Goal: Navigation & Orientation: Understand site structure

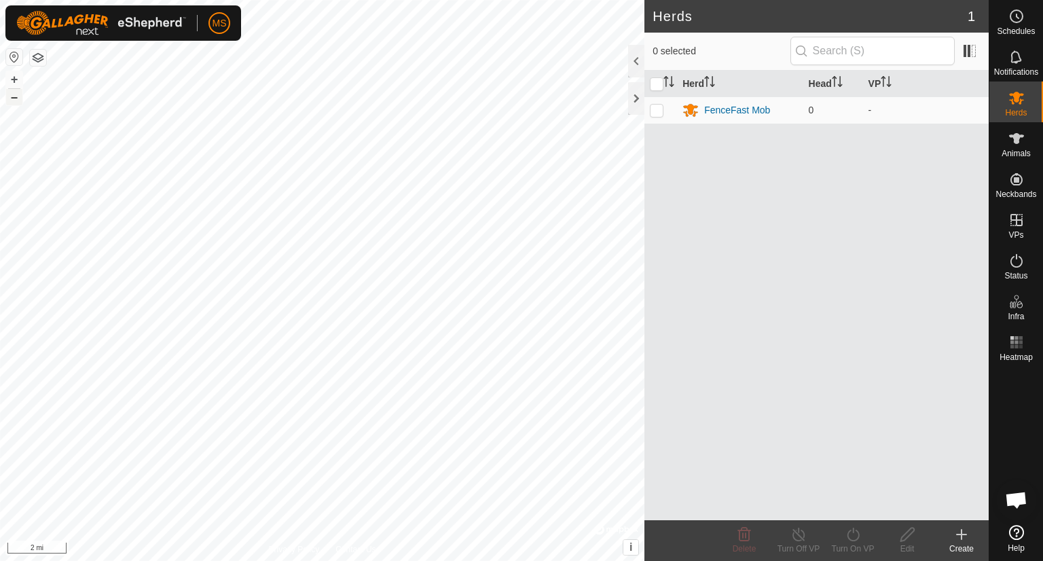
click at [14, 102] on button "–" at bounding box center [14, 97] width 16 height 16
click at [12, 54] on button "button" at bounding box center [14, 57] width 16 height 16
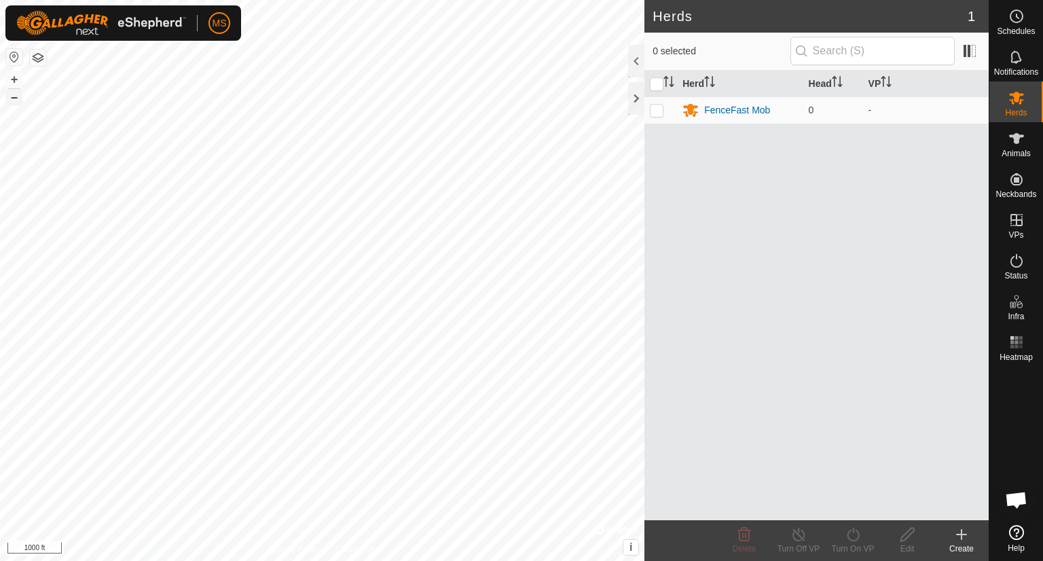
click at [18, 96] on button "–" at bounding box center [14, 97] width 16 height 16
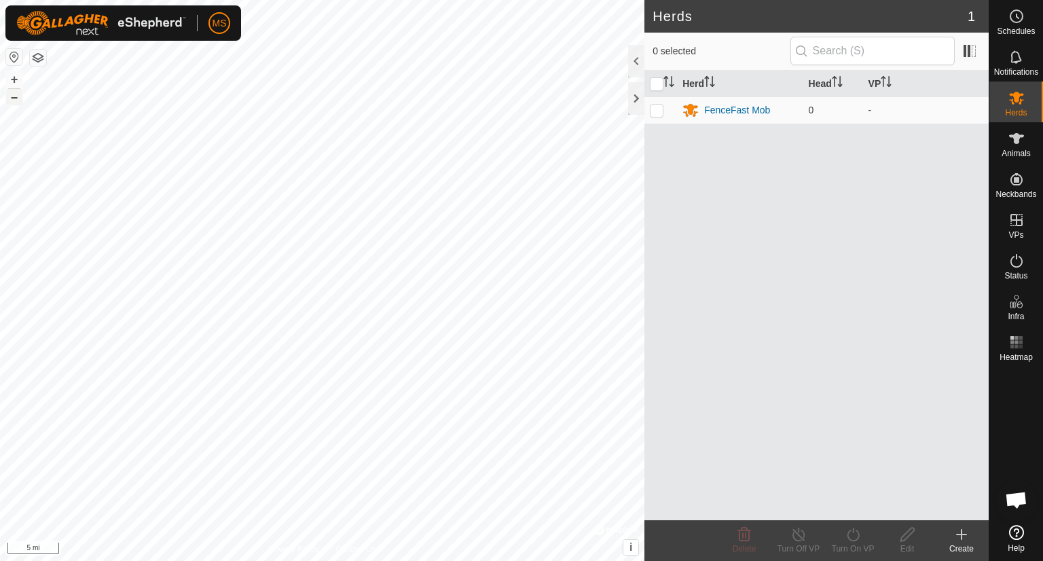
click at [18, 96] on button "–" at bounding box center [14, 97] width 16 height 16
click at [11, 96] on button "–" at bounding box center [14, 97] width 16 height 16
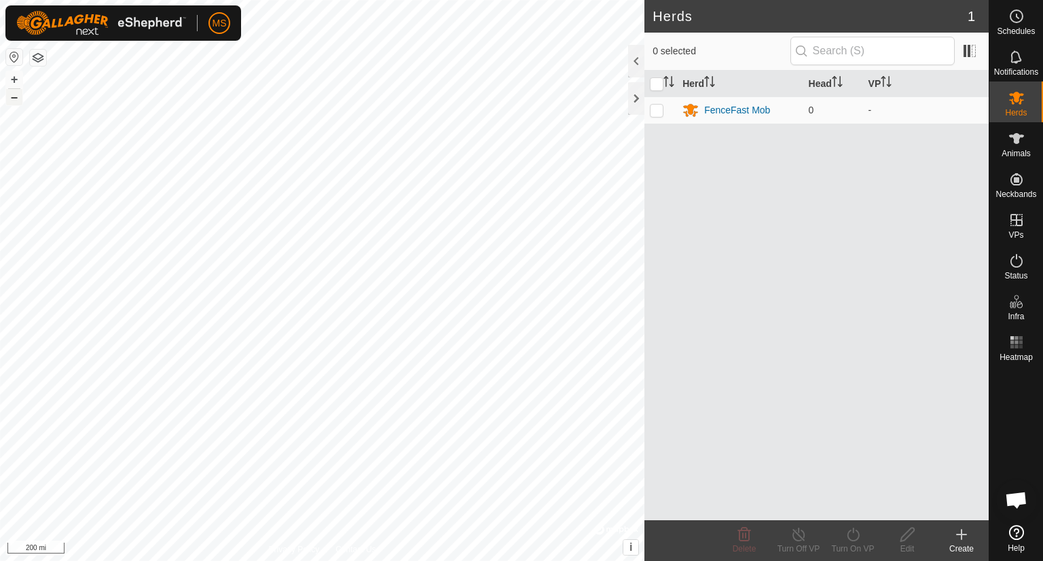
click at [11, 96] on button "–" at bounding box center [14, 97] width 16 height 16
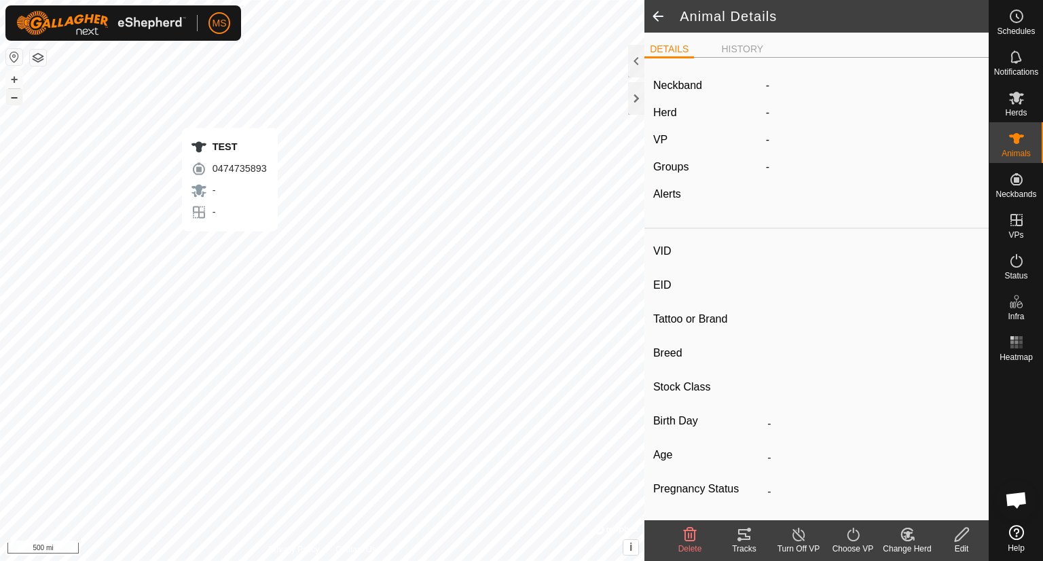
type input "TEST"
type input "-"
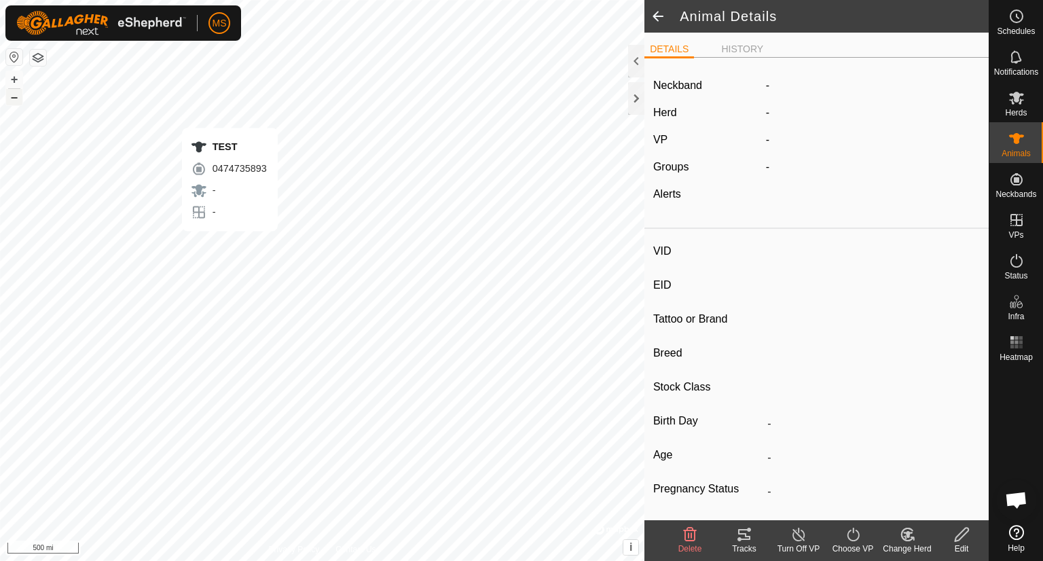
type input "0 kg"
type input "-"
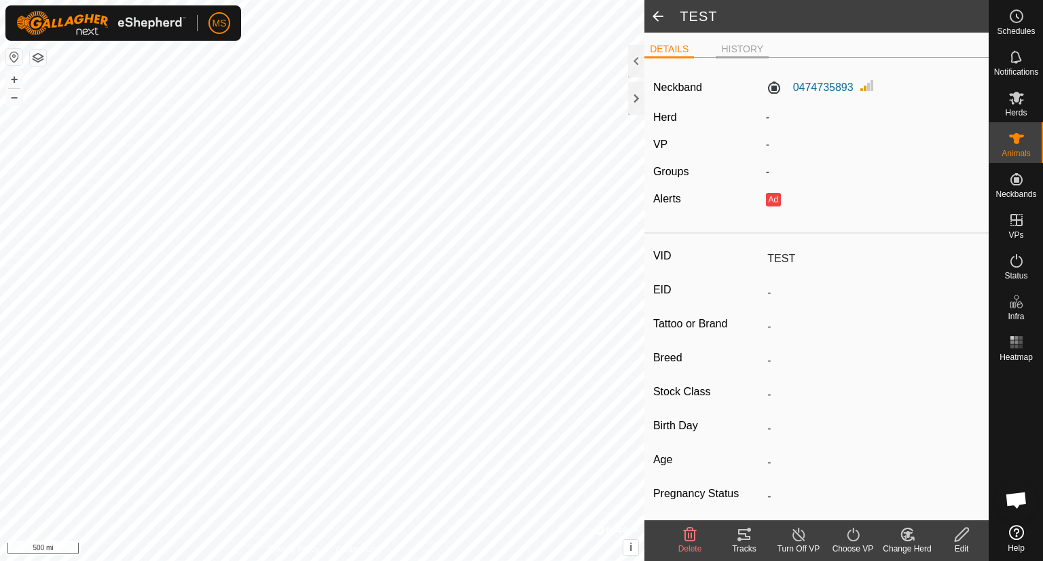
click at [756, 45] on li "HISTORY" at bounding box center [742, 50] width 53 height 16
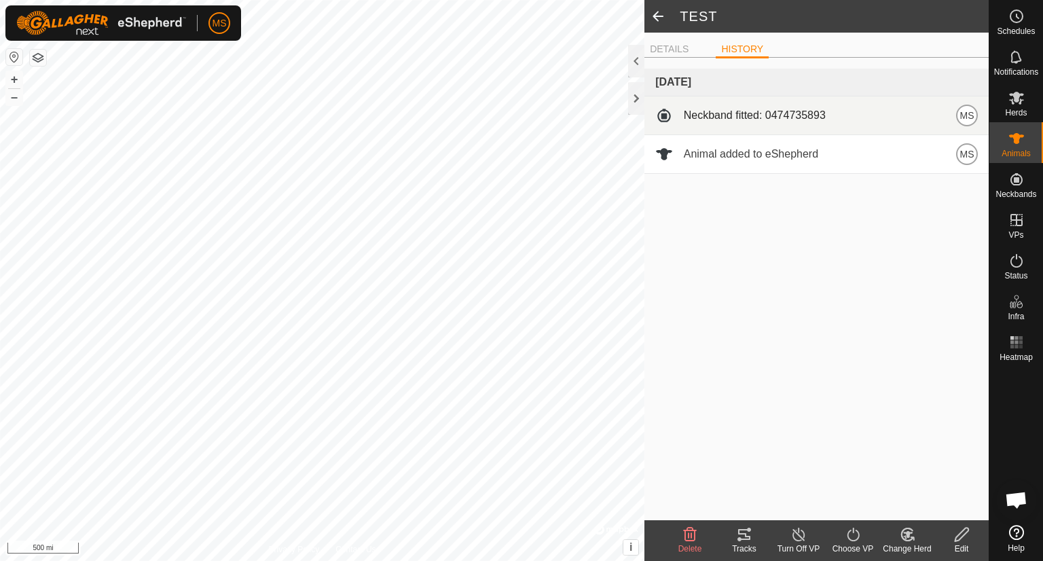
click at [896, 117] on div "Neckband fitted: 0474735893 MS" at bounding box center [816, 116] width 323 height 22
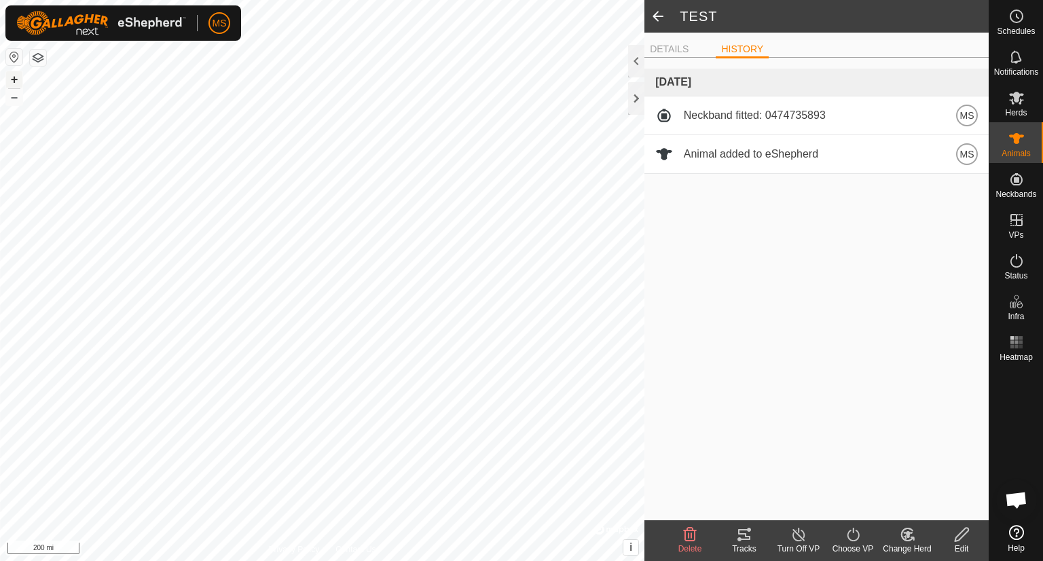
click at [14, 74] on button "+" at bounding box center [14, 79] width 16 height 16
click at [14, 79] on button "+" at bounding box center [14, 79] width 16 height 16
click at [14, 84] on button "+" at bounding box center [14, 79] width 16 height 16
click at [660, 21] on span at bounding box center [657, 16] width 27 height 33
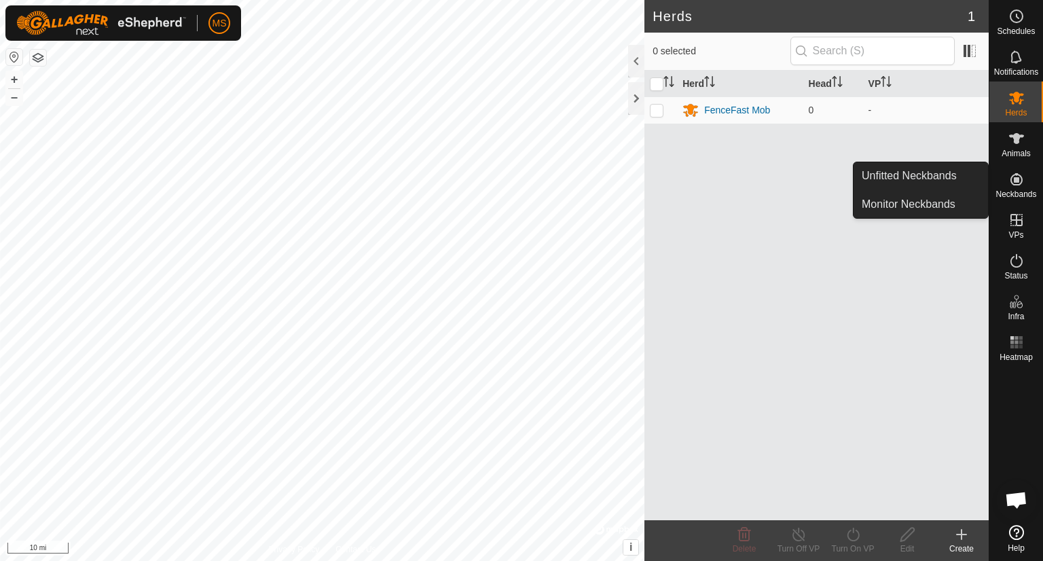
click at [1023, 184] on icon at bounding box center [1016, 179] width 16 height 16
click at [1008, 184] on icon at bounding box center [1016, 179] width 16 height 16
click at [944, 211] on link "Monitor Neckbands" at bounding box center [921, 204] width 134 height 27
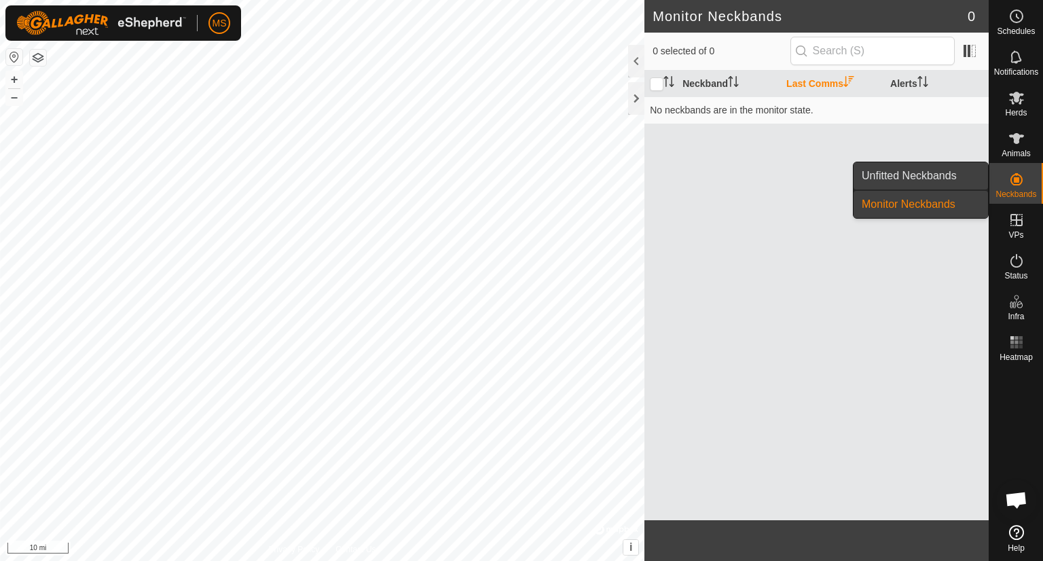
click at [931, 174] on link "Unfitted Neckbands" at bounding box center [921, 175] width 134 height 27
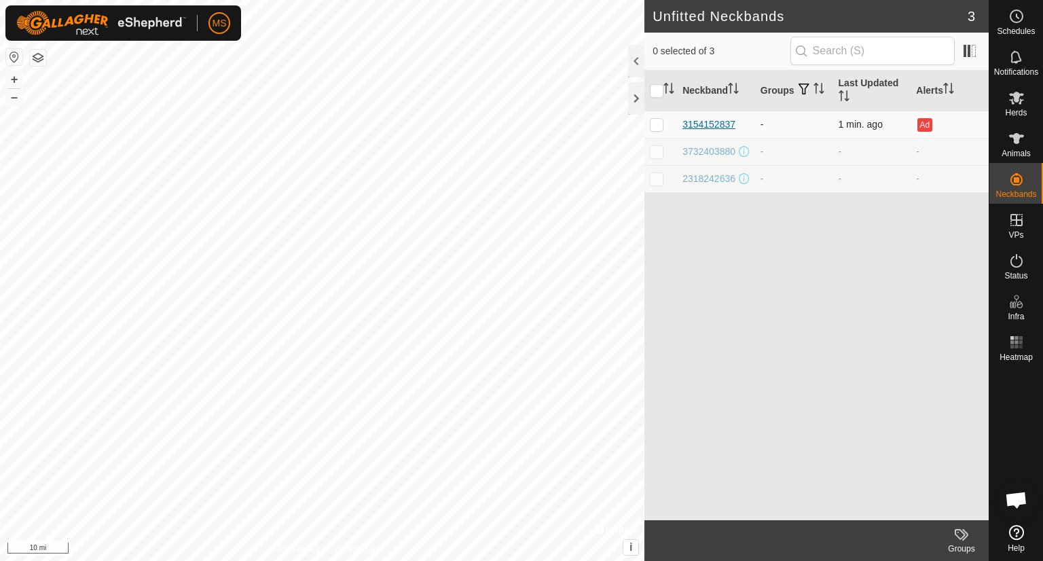
click at [720, 127] on div "3154152837" at bounding box center [708, 124] width 53 height 14
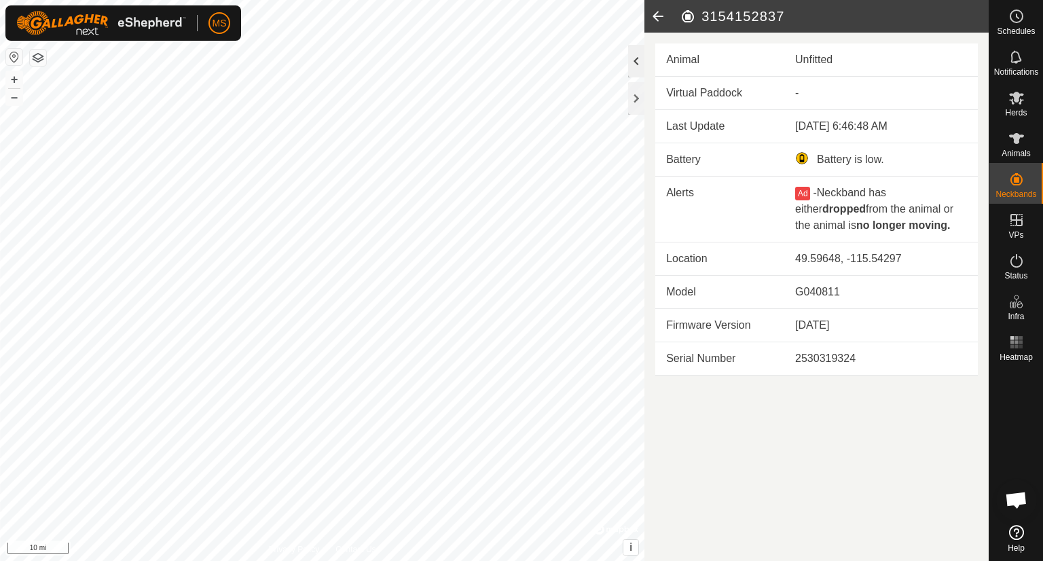
click at [632, 62] on div at bounding box center [636, 61] width 16 height 33
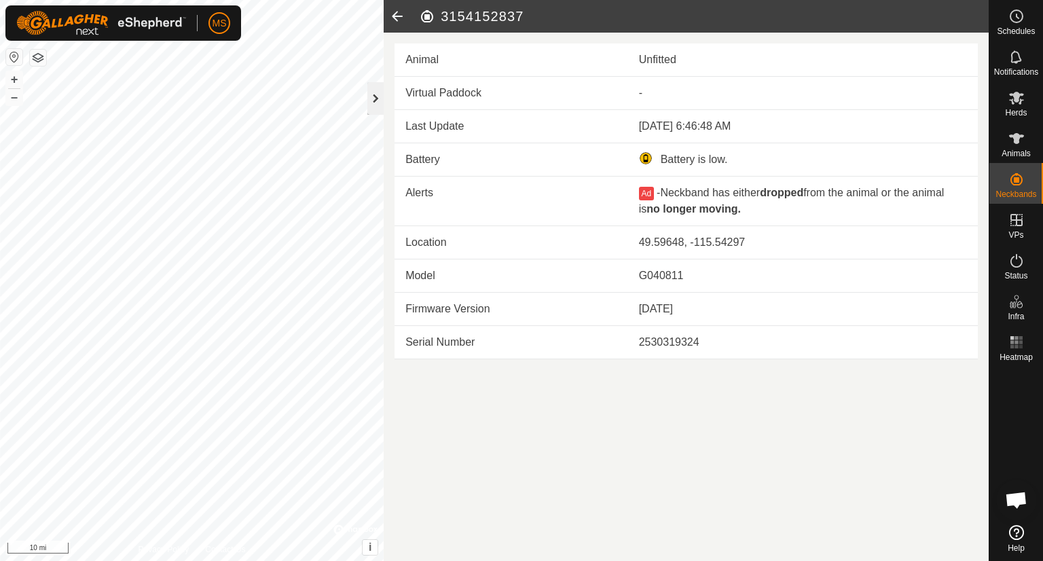
click at [378, 93] on div at bounding box center [375, 98] width 16 height 33
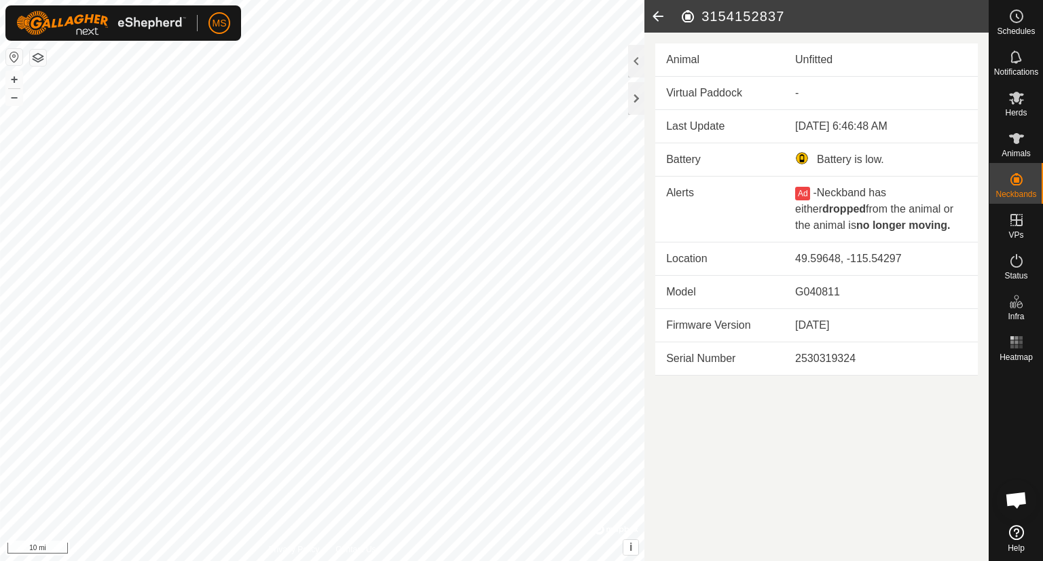
click at [39, 58] on button "button" at bounding box center [38, 58] width 16 height 16
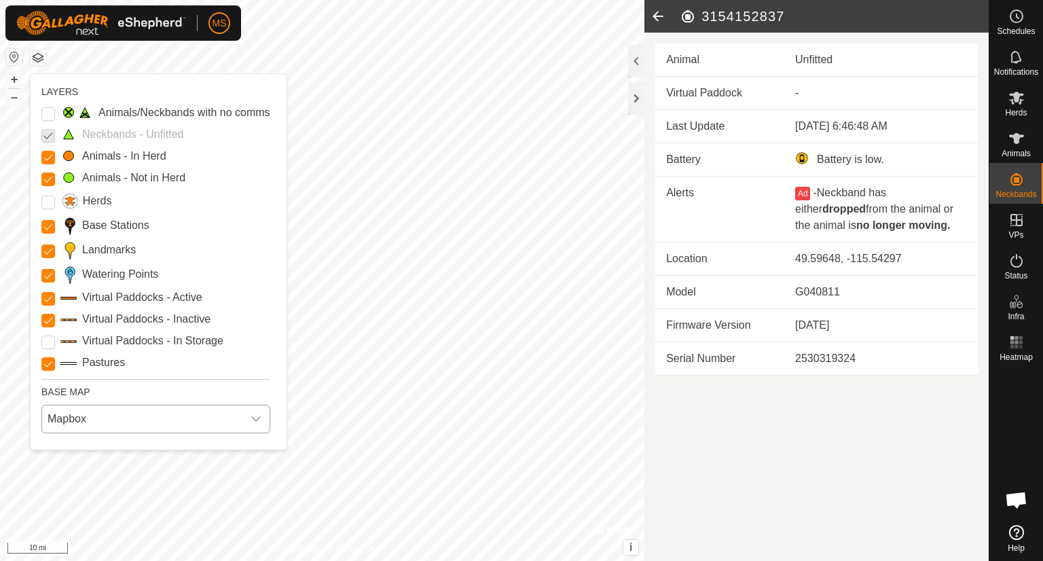
click at [111, 414] on span "Mapbox" at bounding box center [142, 418] width 200 height 27
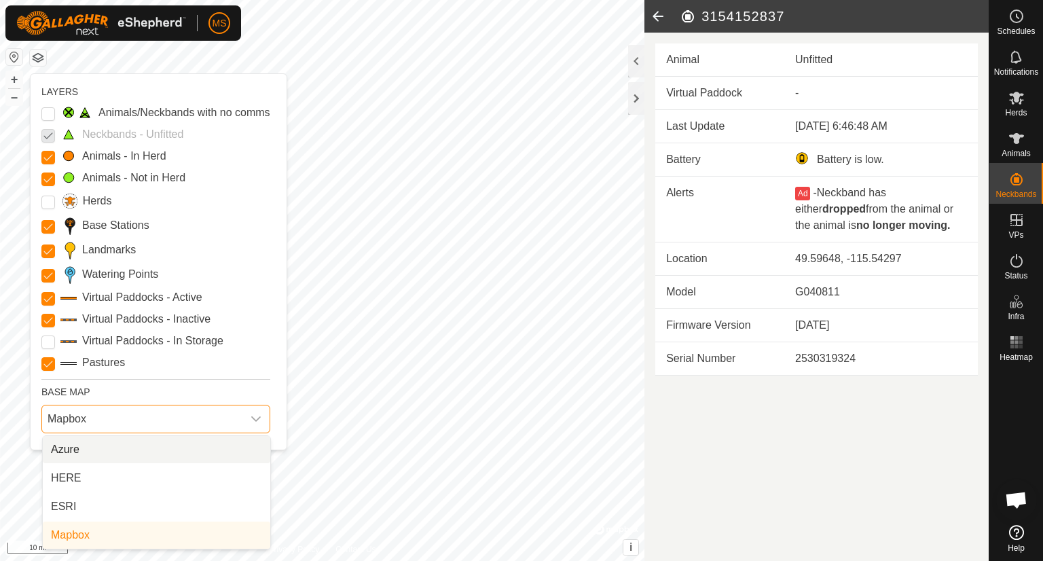
click at [111, 414] on span "Mapbox" at bounding box center [142, 418] width 200 height 27
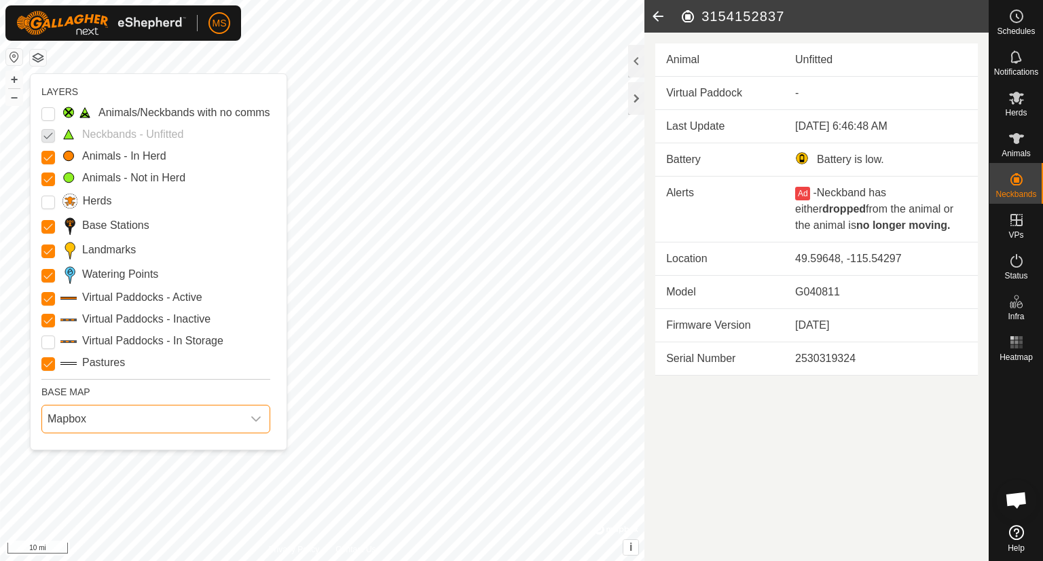
click at [111, 414] on span "Mapbox" at bounding box center [142, 418] width 200 height 27
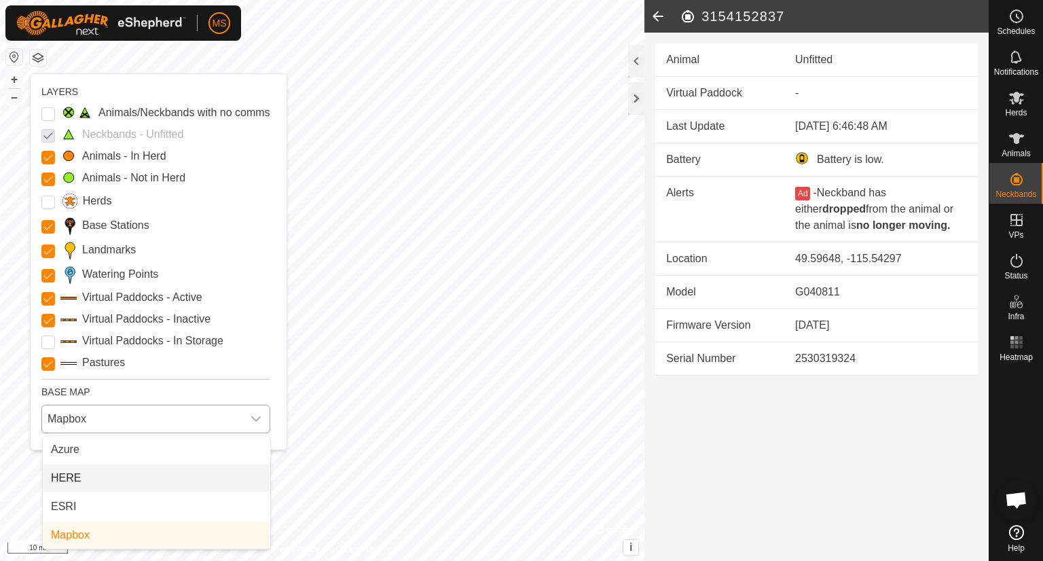
click at [113, 477] on li "HERE" at bounding box center [156, 477] width 227 height 27
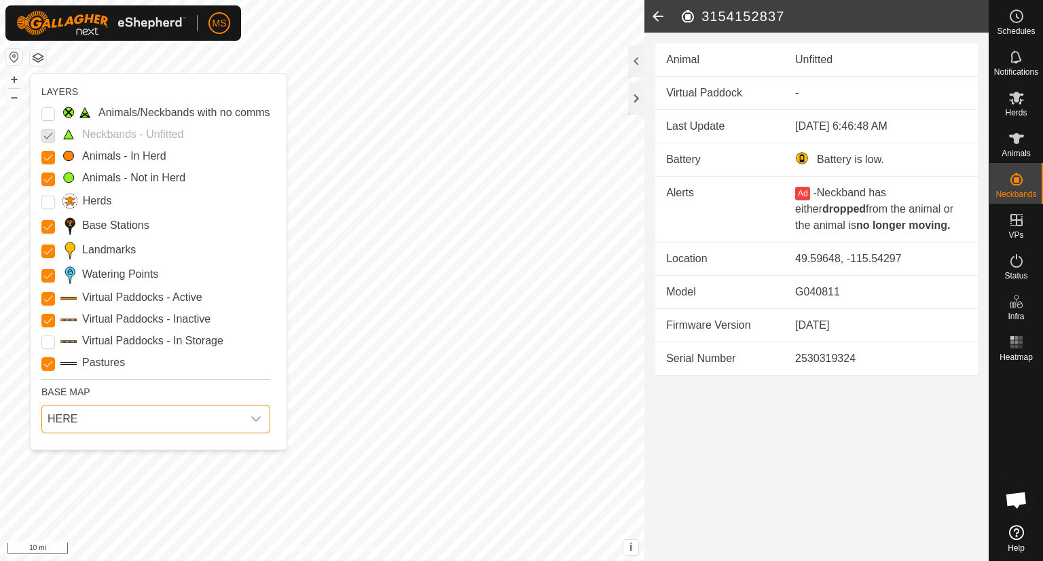
click at [126, 420] on span "HERE" at bounding box center [142, 418] width 200 height 27
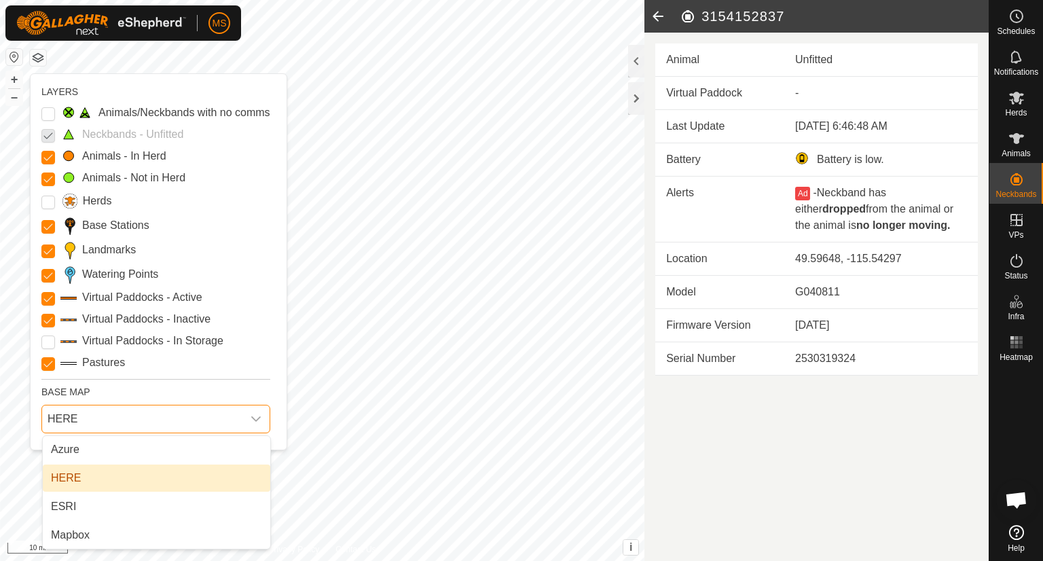
click at [282, 379] on div "LAYERS Animals/Neckbands with no comms Neckbands - Unfitted Animals - In Herd A…" at bounding box center [159, 262] width 256 height 376
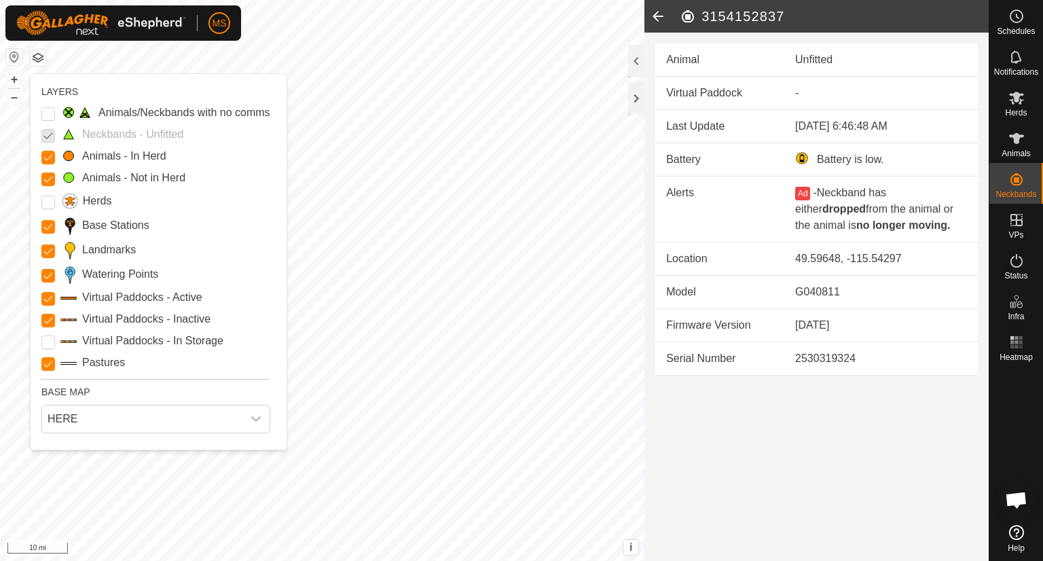
click at [282, 379] on div "LAYERS Animals/Neckbands with no comms Neckbands - Unfitted Animals - In Herd A…" at bounding box center [159, 262] width 256 height 376
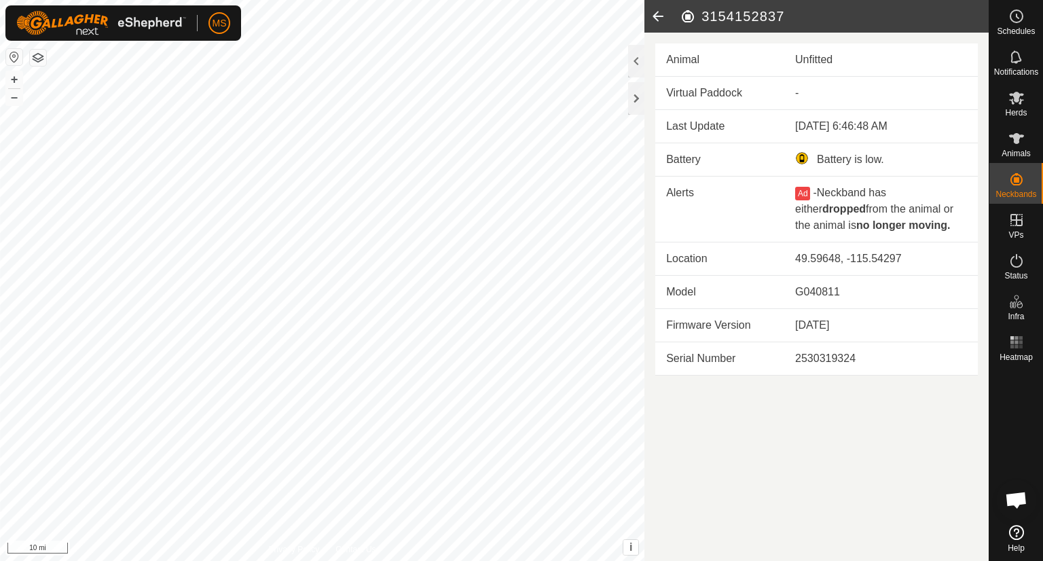
click at [665, 16] on icon at bounding box center [657, 16] width 27 height 33
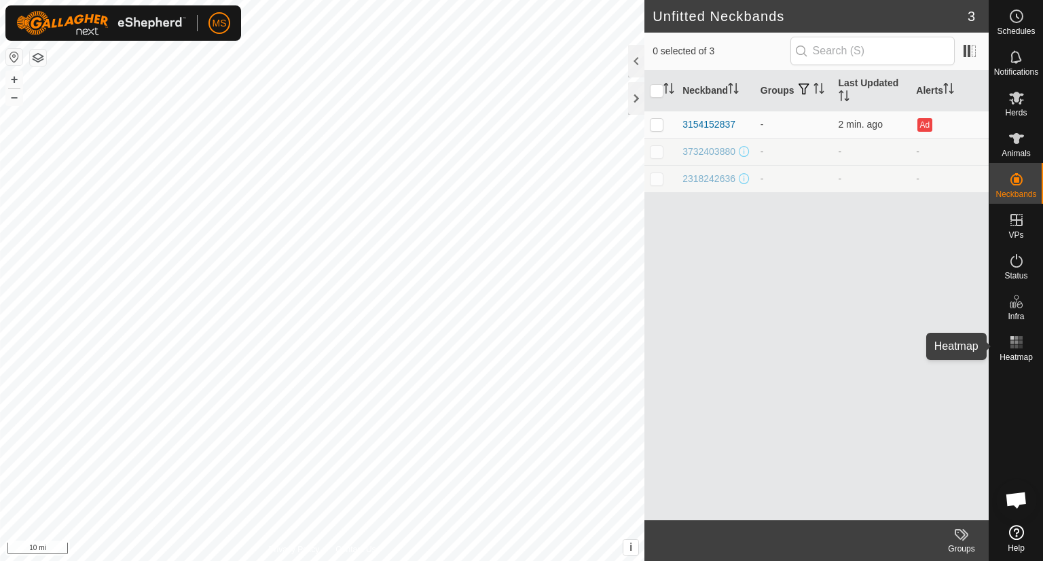
click at [1017, 346] on rect at bounding box center [1016, 346] width 3 height 3
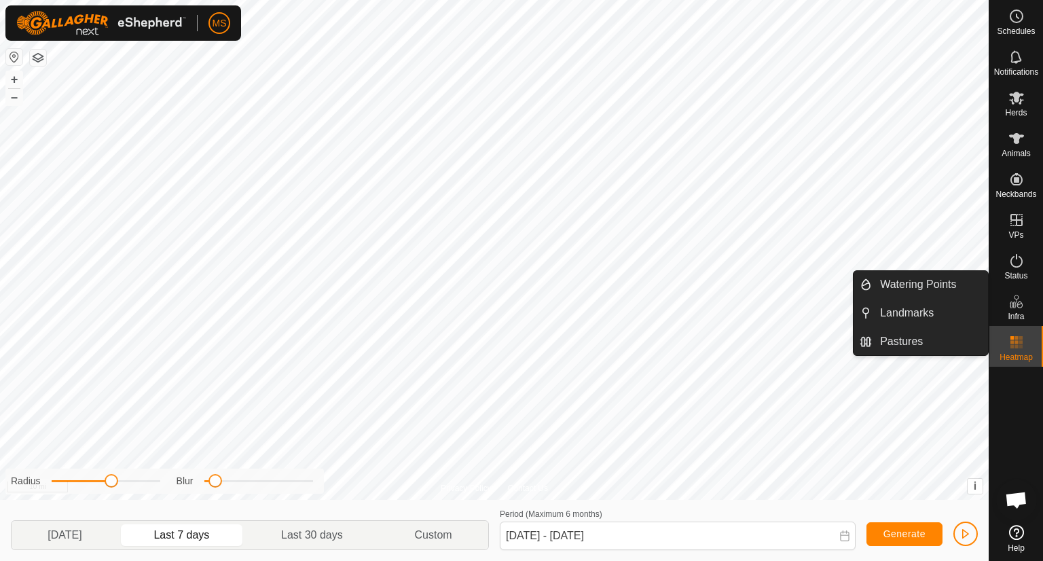
click at [1024, 312] on span "Infra" at bounding box center [1016, 316] width 16 height 8
click at [1019, 309] on icon at bounding box center [1016, 301] width 16 height 16
click at [1013, 313] on span "Infra" at bounding box center [1016, 316] width 16 height 8
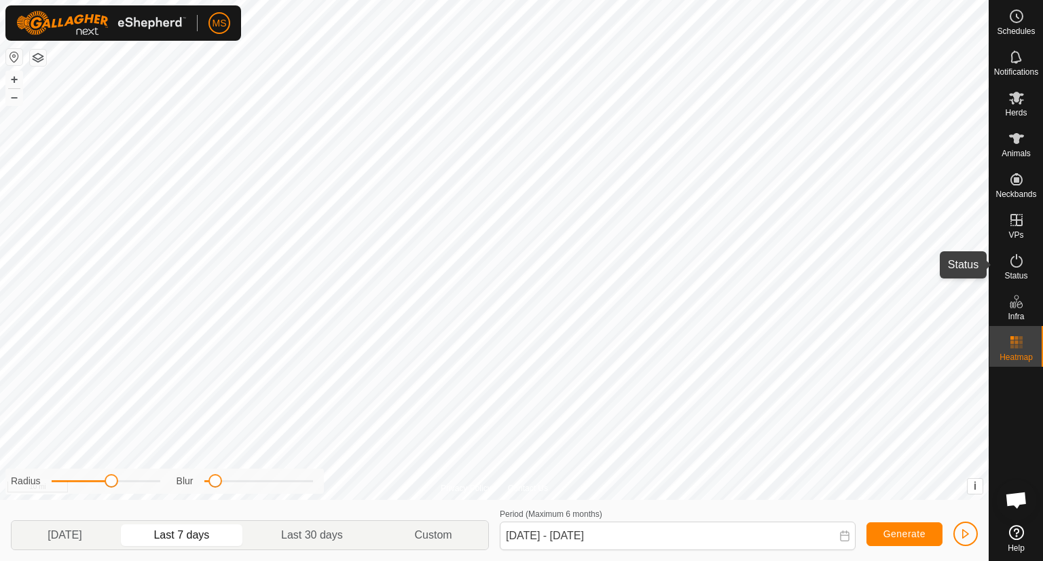
click at [1014, 262] on icon at bounding box center [1016, 261] width 16 height 16
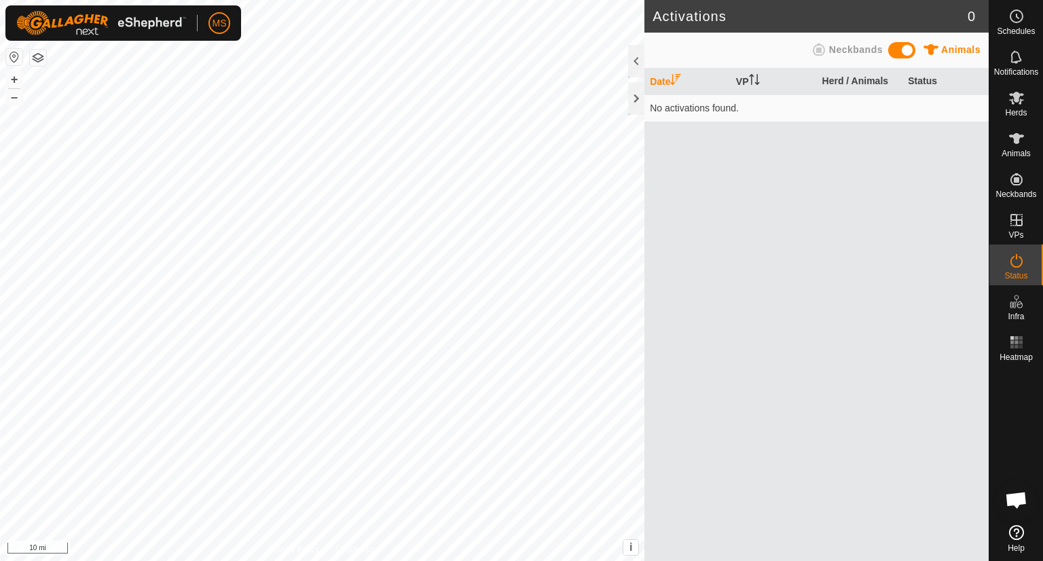
click at [1014, 262] on icon at bounding box center [1016, 261] width 16 height 16
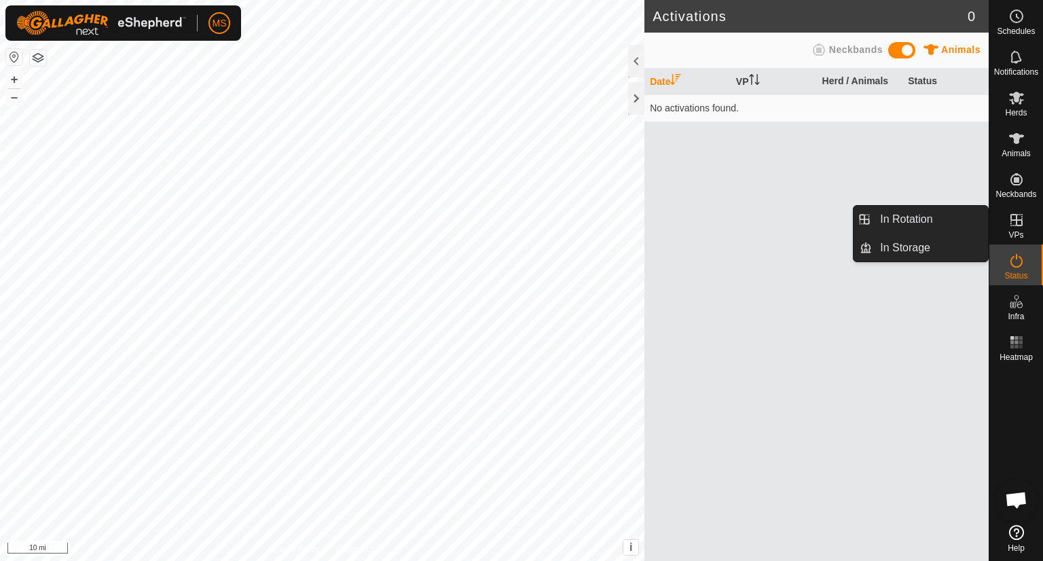
click at [1017, 233] on span "VPs" at bounding box center [1015, 235] width 15 height 8
click at [1015, 222] on icon at bounding box center [1016, 220] width 16 height 16
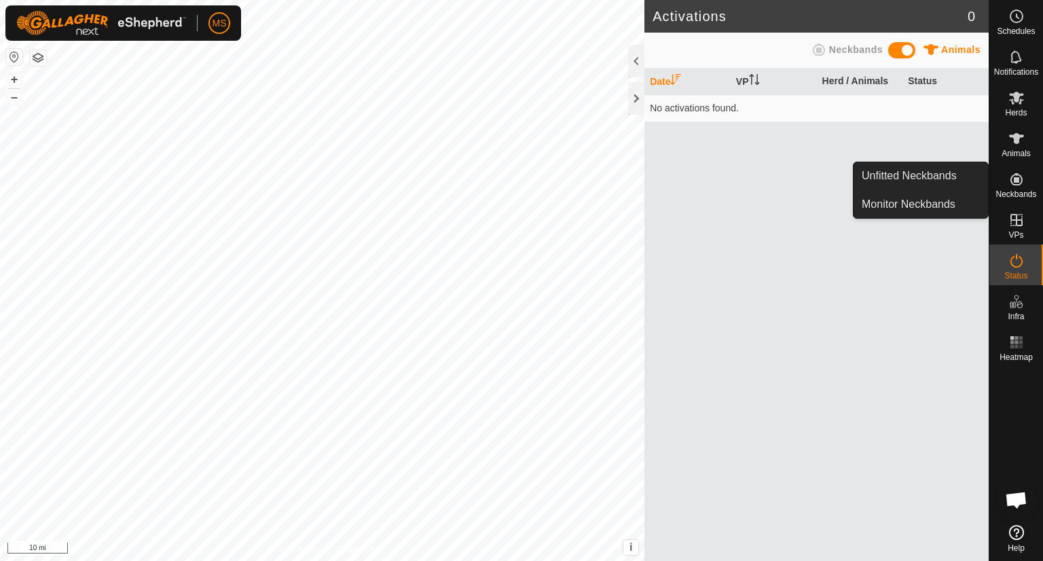
click at [1013, 188] on es-neckbands-svg-icon at bounding box center [1016, 179] width 24 height 22
click at [1016, 180] on icon at bounding box center [1016, 179] width 12 height 12
